Goal: Transaction & Acquisition: Purchase product/service

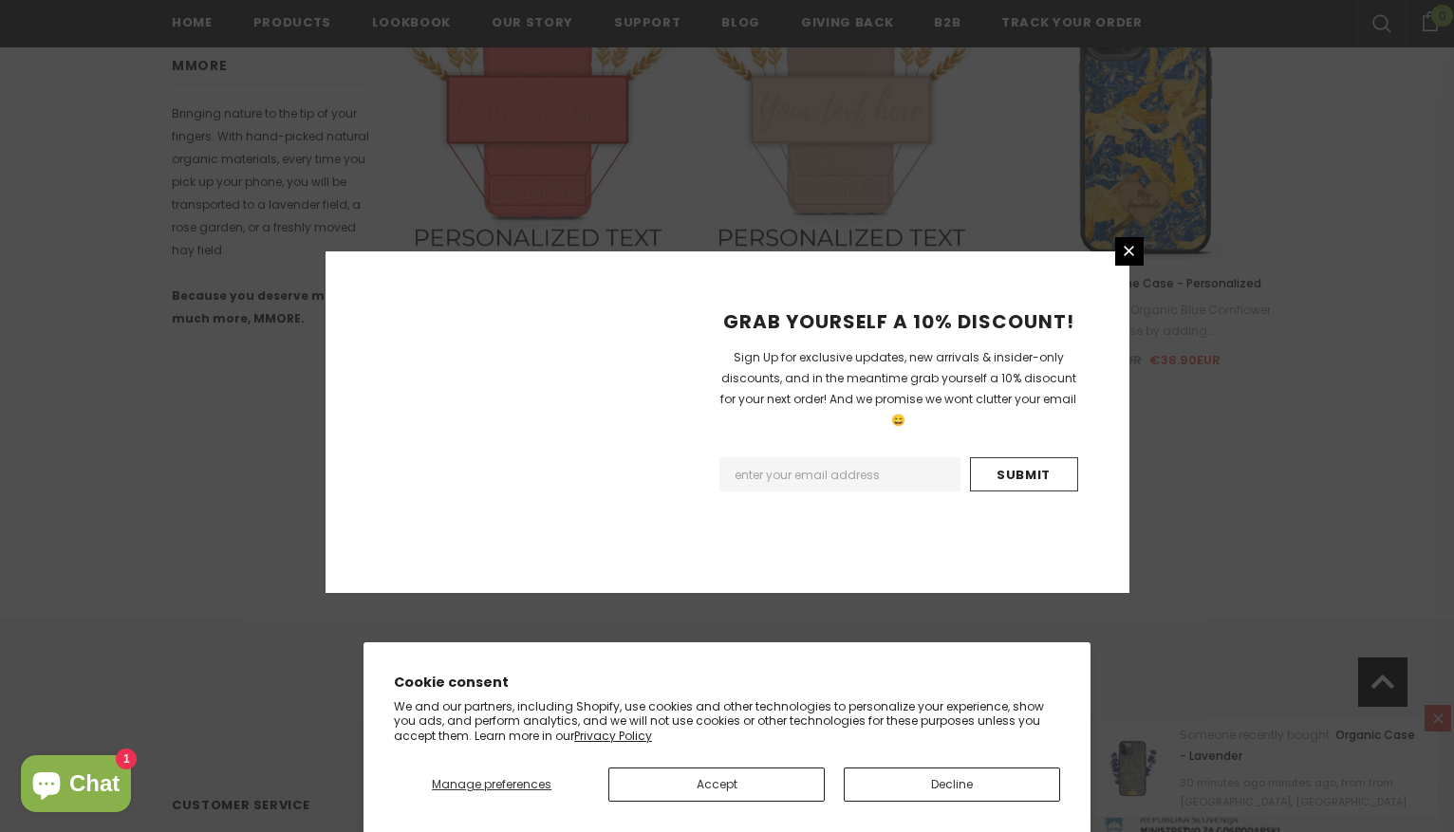
scroll to position [1261, 0]
